Goal: Find specific page/section: Find specific page/section

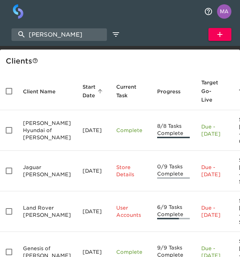
select select "10"
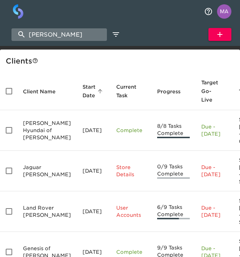
click at [61, 32] on input "[PERSON_NAME]" at bounding box center [58, 34] width 95 height 13
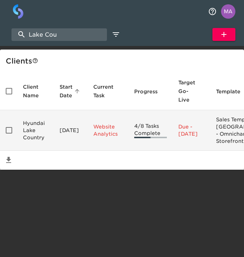
type input "Lake Cou"
click at [42, 132] on td "Hyundai Lake Country" at bounding box center [35, 130] width 37 height 41
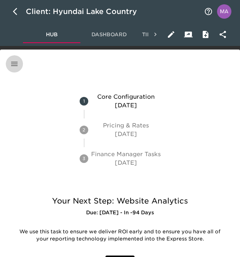
click at [13, 65] on icon "button" at bounding box center [14, 64] width 9 height 9
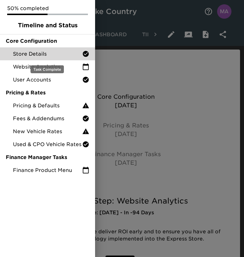
click at [38, 53] on span "Store Details" at bounding box center [47, 53] width 69 height 7
